Goal: Navigation & Orientation: Find specific page/section

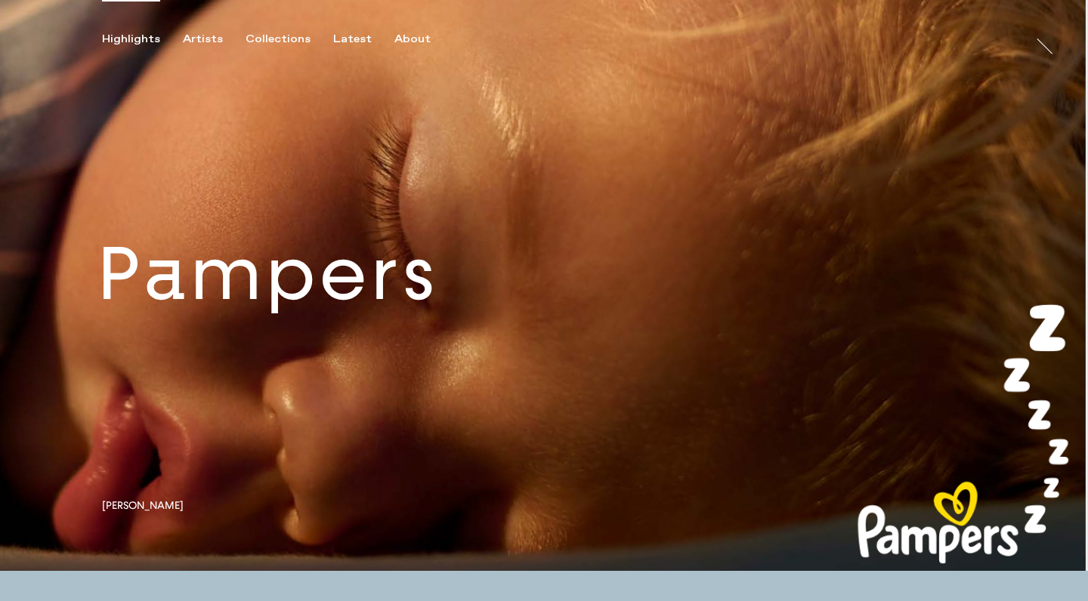
click at [443, 236] on link at bounding box center [544, 285] width 1088 height 571
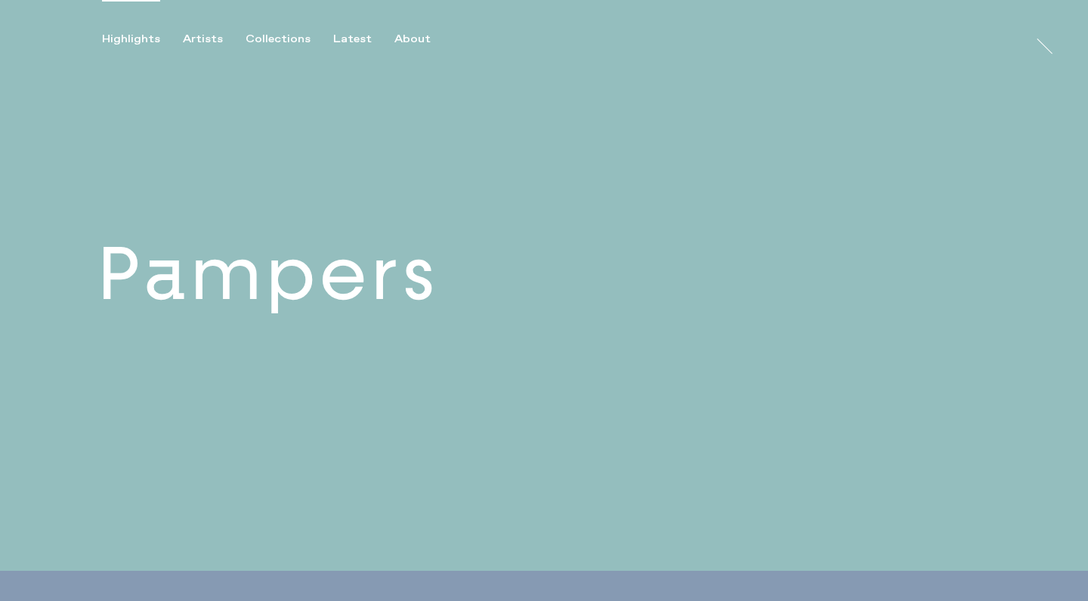
click at [430, 295] on link at bounding box center [544, 285] width 1088 height 571
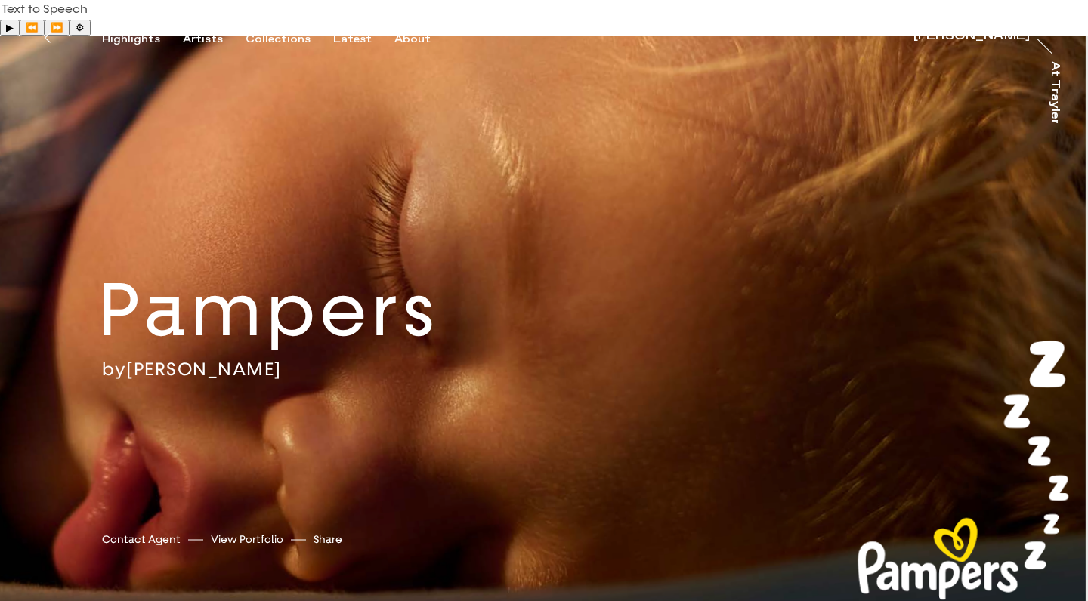
click at [196, 36] on div "Artists" at bounding box center [203, 39] width 40 height 14
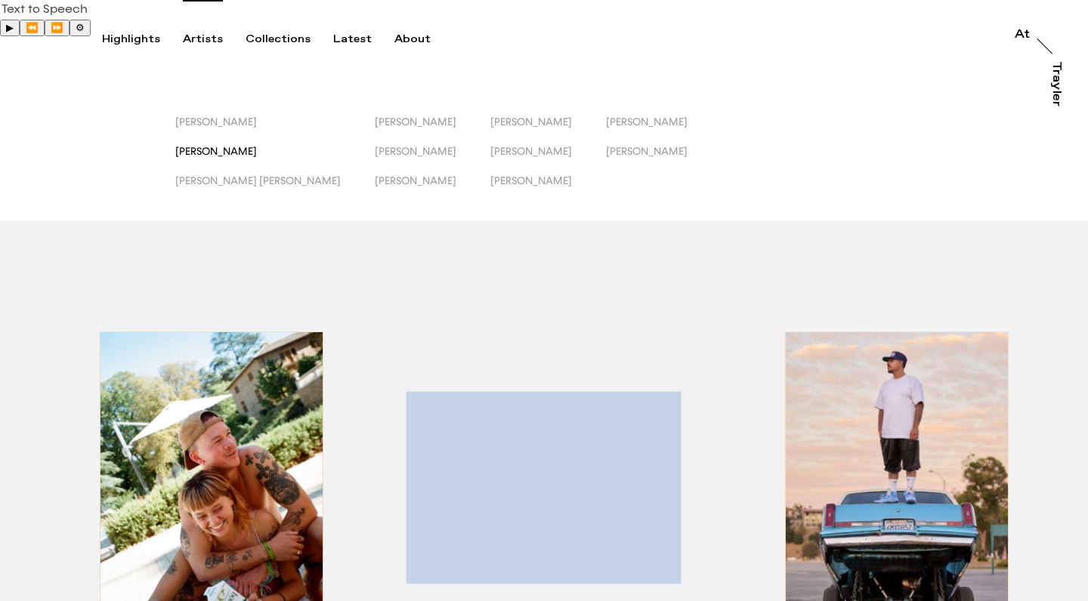
click at [207, 145] on span "[PERSON_NAME]" at bounding box center [216, 151] width 82 height 12
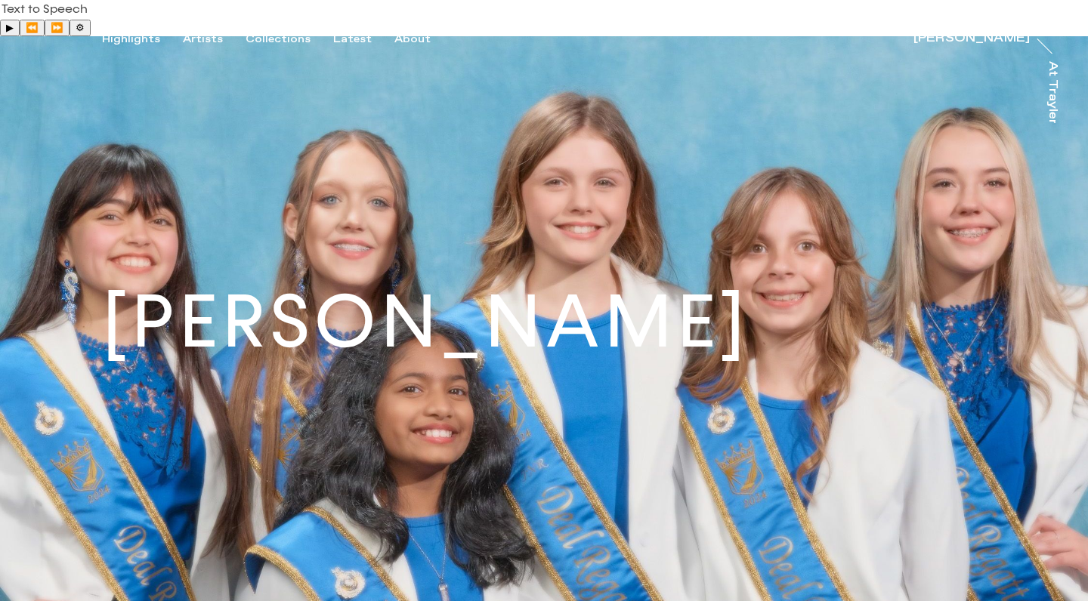
click at [566, 304] on h1 "[PERSON_NAME]" at bounding box center [425, 321] width 647 height 73
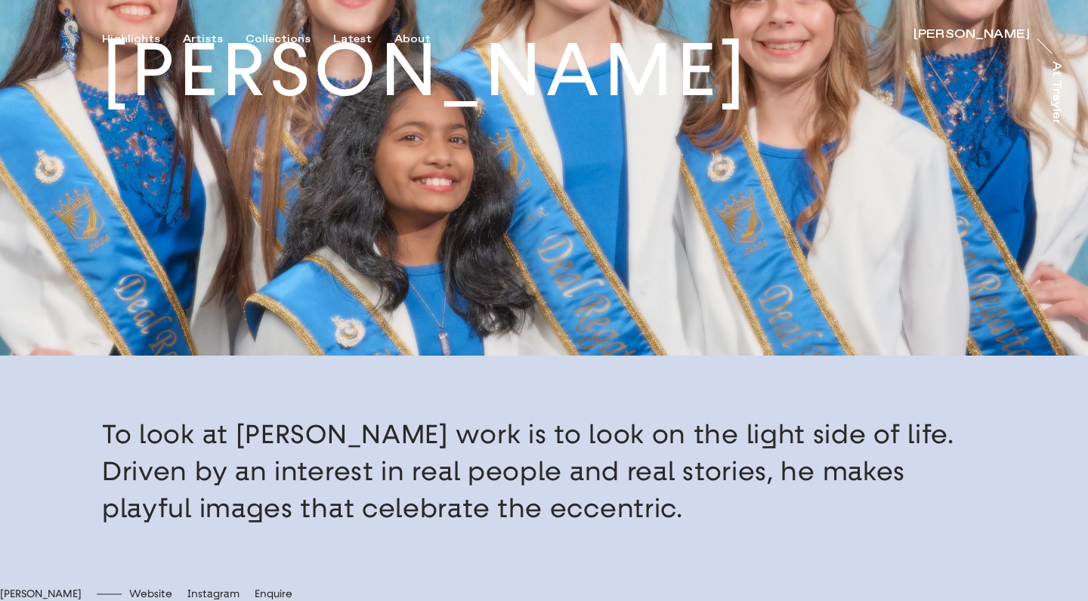
scroll to position [464, 0]
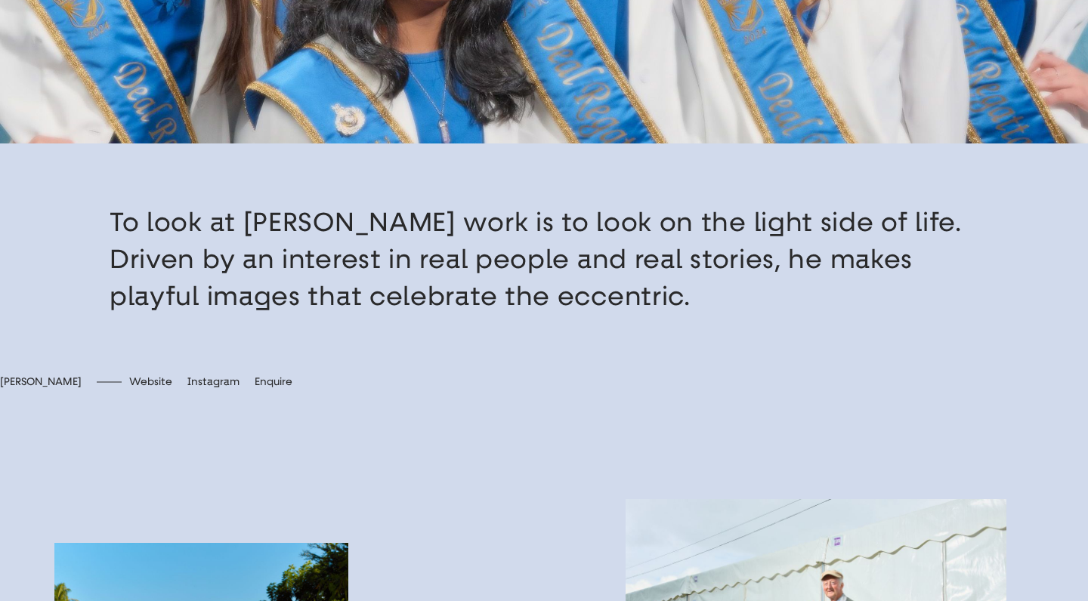
click at [471, 215] on button "button" at bounding box center [544, 259] width 1088 height 232
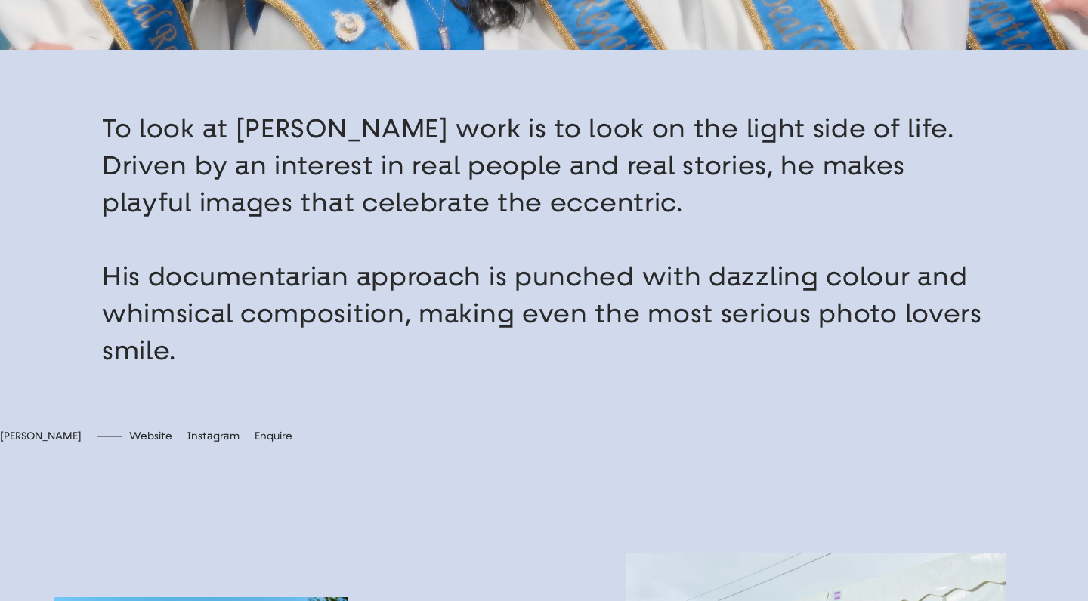
scroll to position [571, 0]
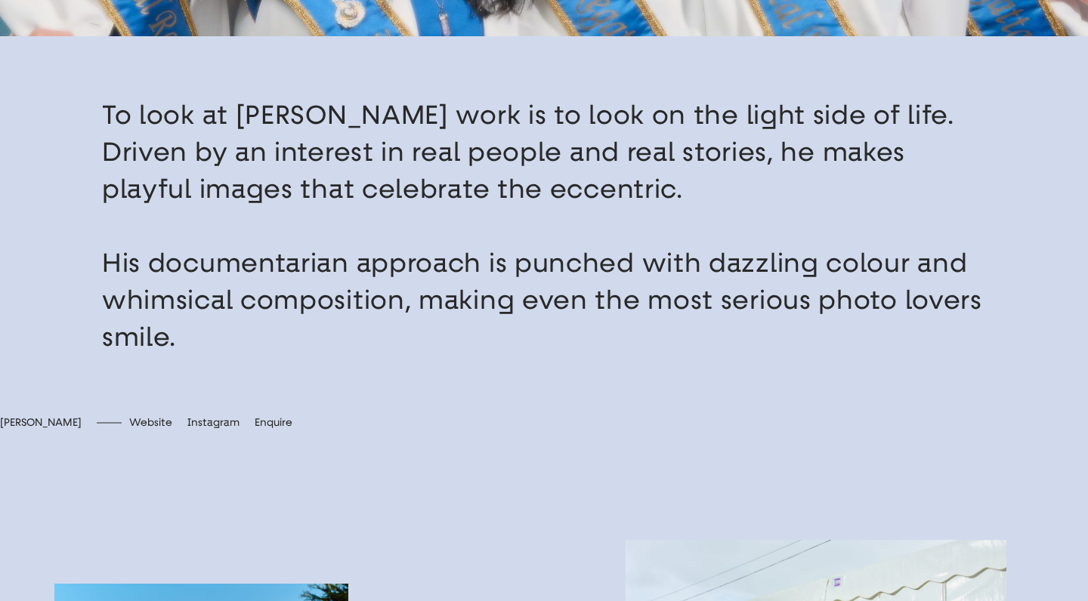
drag, startPoint x: 210, startPoint y: 318, endPoint x: 106, endPoint y: 116, distance: 227.3
click at [109, 122] on button "button" at bounding box center [544, 226] width 1088 height 380
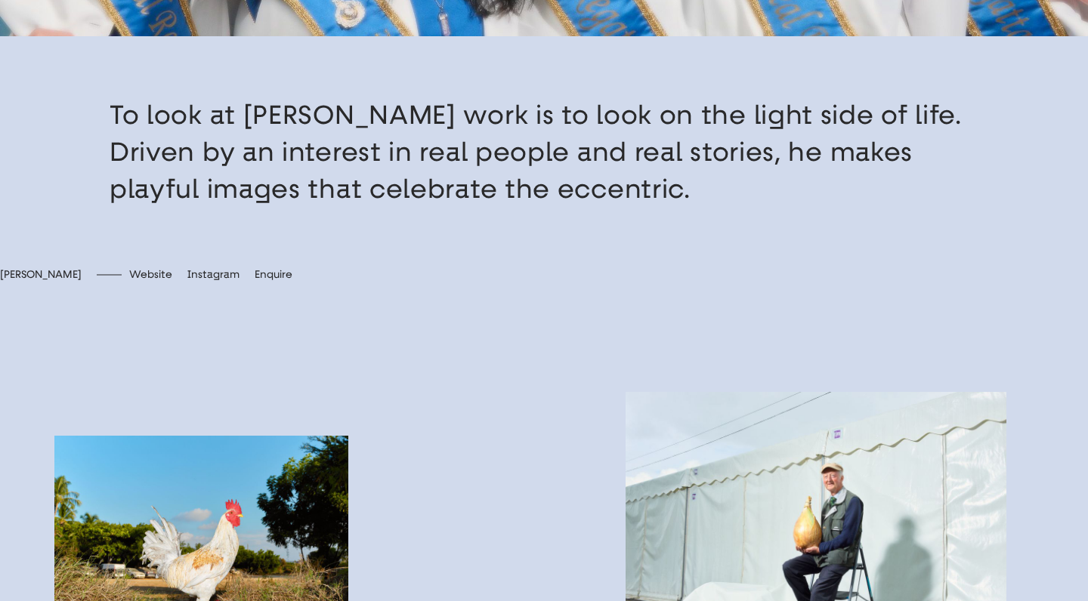
click at [171, 120] on button "button" at bounding box center [544, 152] width 1088 height 232
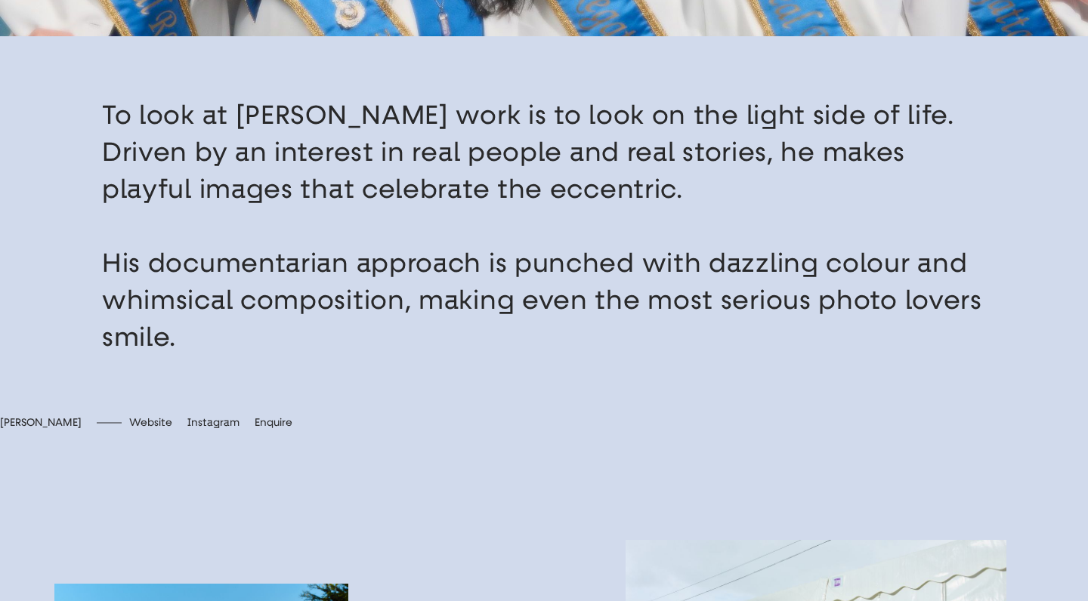
drag, startPoint x: 225, startPoint y: 313, endPoint x: 100, endPoint y: 57, distance: 285.1
click at [100, 57] on button "button" at bounding box center [544, 226] width 1088 height 380
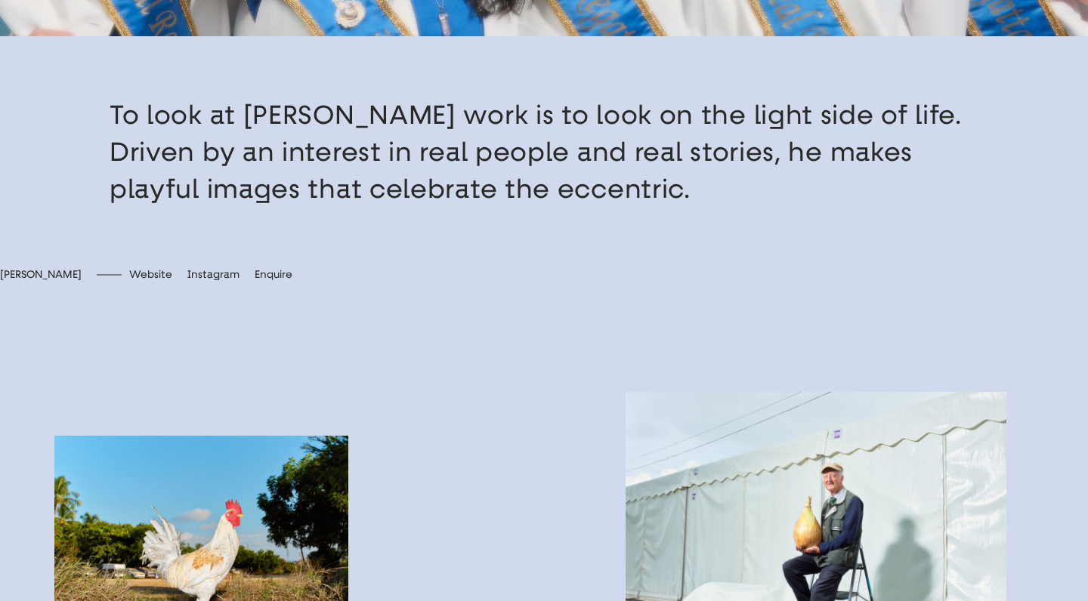
click at [419, 116] on button "button" at bounding box center [544, 152] width 1088 height 232
